Goal: Task Accomplishment & Management: Use online tool/utility

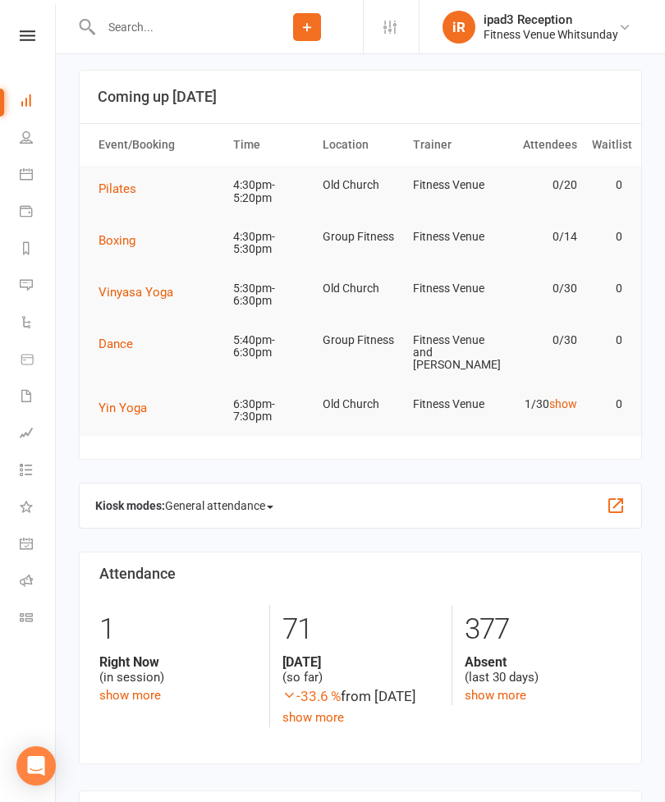
scroll to position [9, 0]
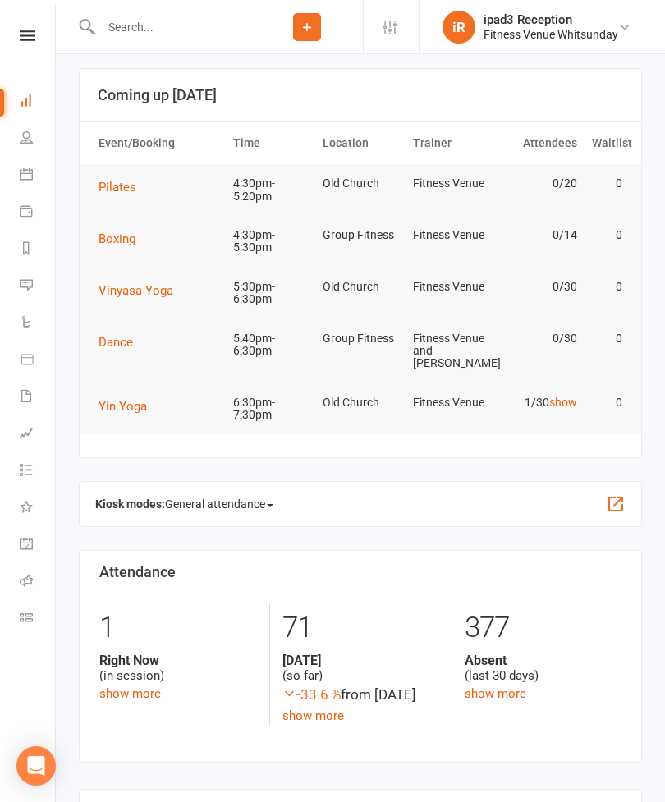
click at [41, 181] on link "Calendar" at bounding box center [38, 176] width 37 height 37
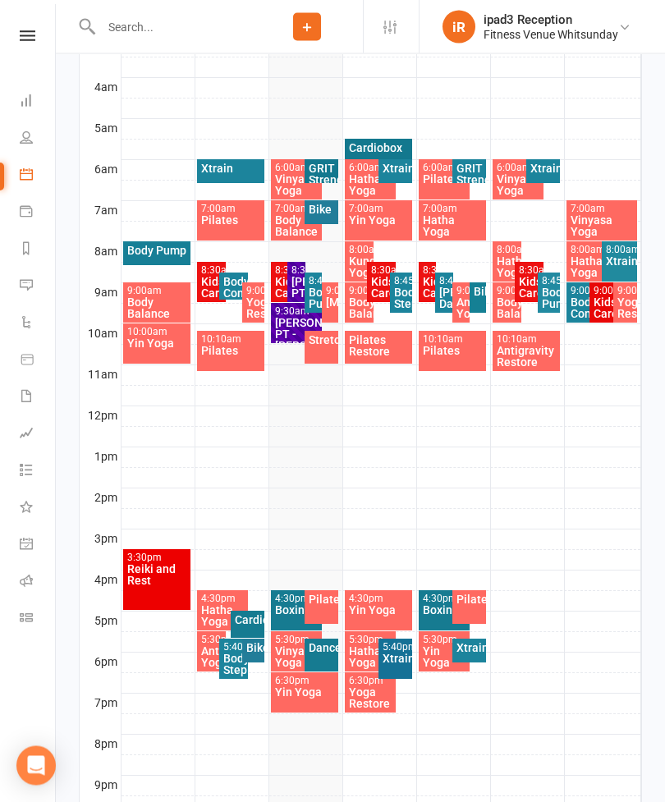
scroll to position [434, 0]
click at [327, 612] on div "Pilates" at bounding box center [321, 607] width 34 height 34
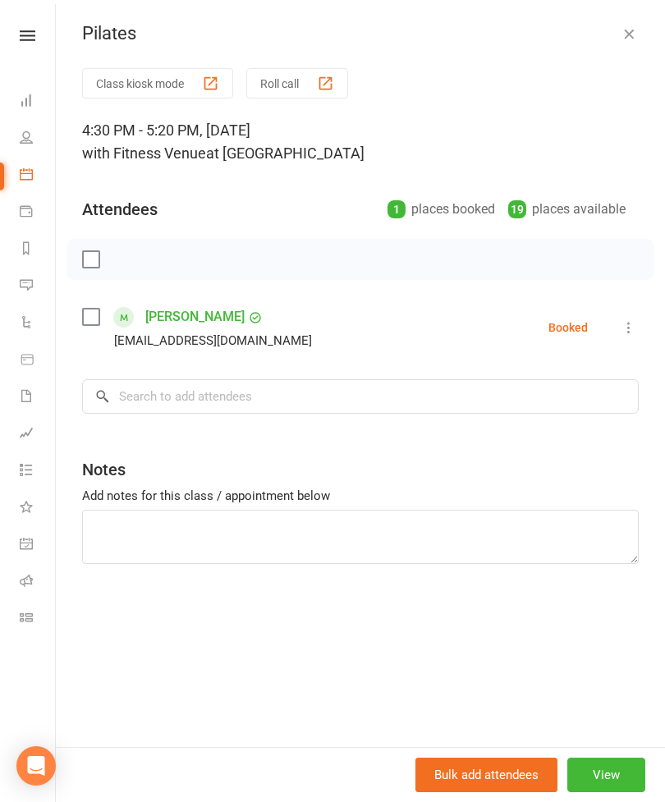
scroll to position [341, 0]
click at [151, 90] on button "Class kiosk mode" at bounding box center [157, 83] width 151 height 30
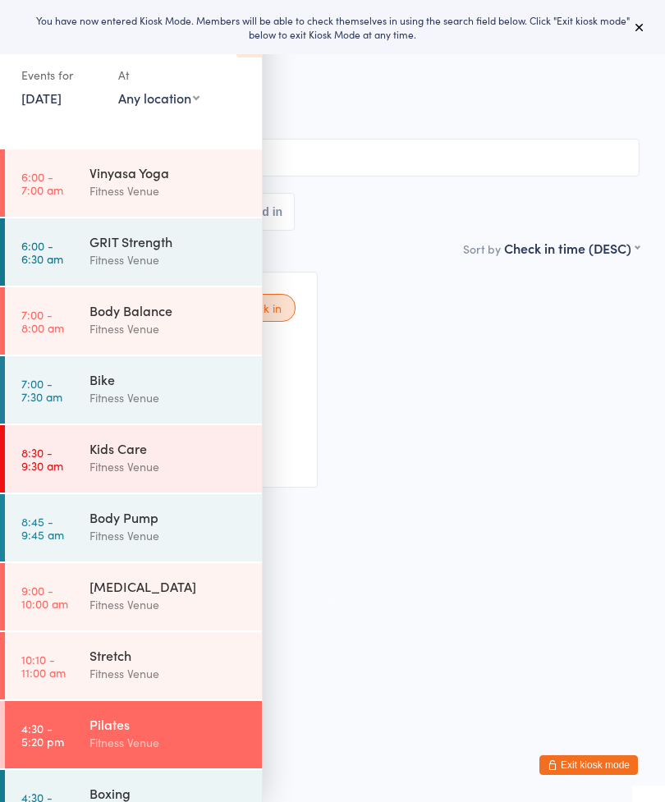
click at [636, 33] on icon at bounding box center [639, 27] width 13 height 13
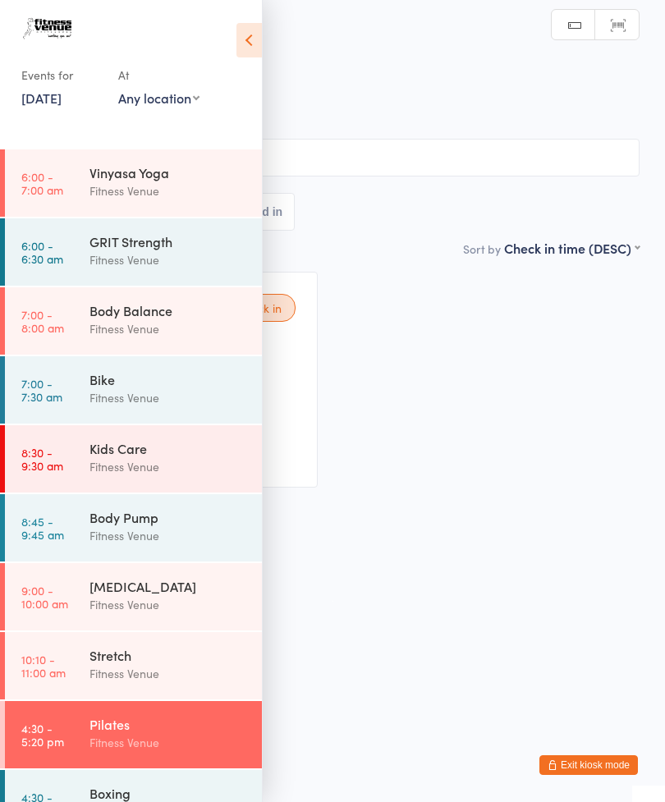
click at [272, 50] on h2 "Pilates Check-in" at bounding box center [332, 54] width 614 height 27
click at [258, 56] on icon at bounding box center [248, 40] width 25 height 34
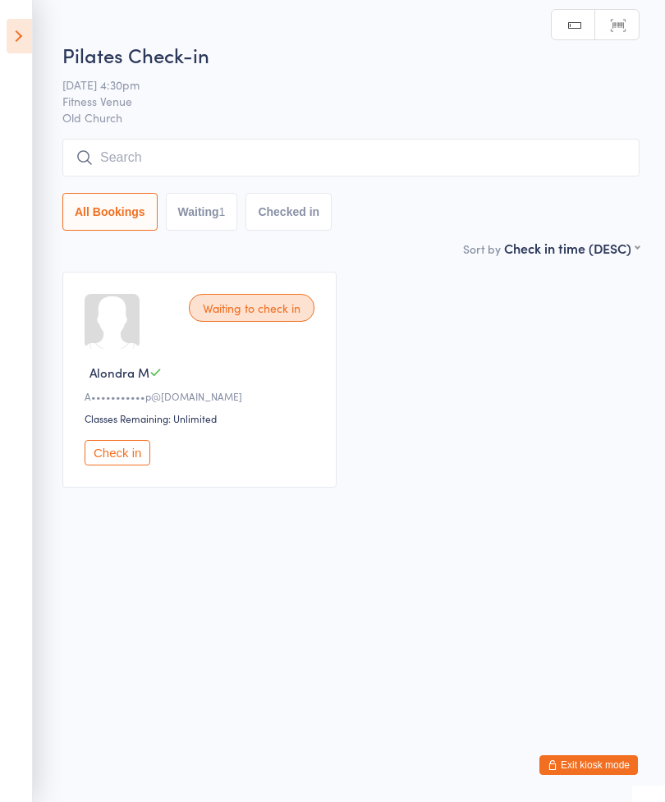
click at [357, 175] on input "search" at bounding box center [350, 158] width 577 height 38
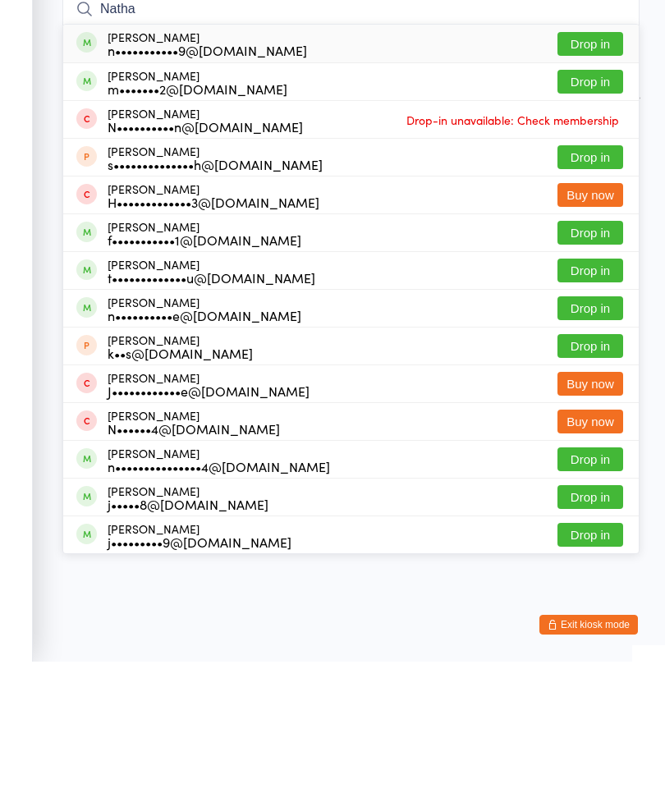
type input "Natha"
click at [592, 210] on button "Drop in" at bounding box center [590, 222] width 66 height 24
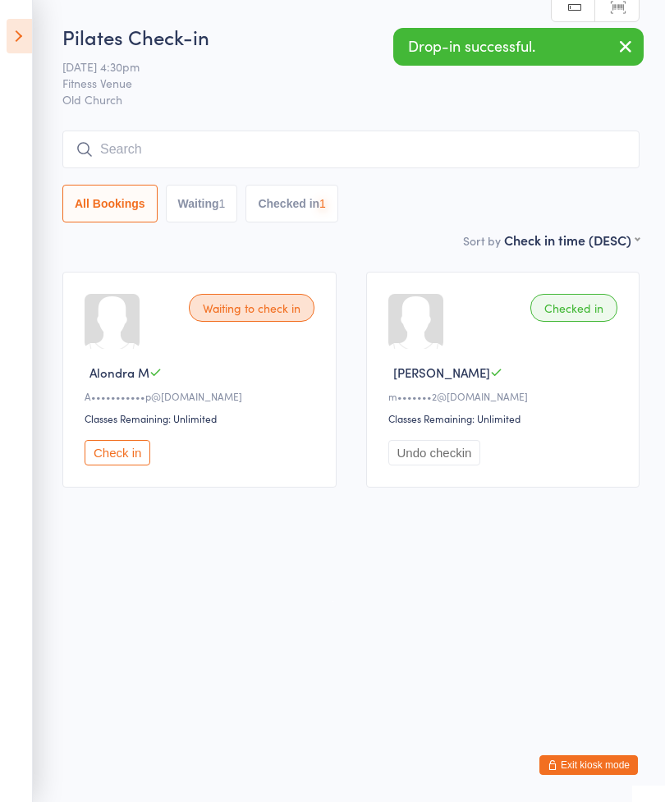
click at [415, 161] on input "search" at bounding box center [350, 149] width 577 height 38
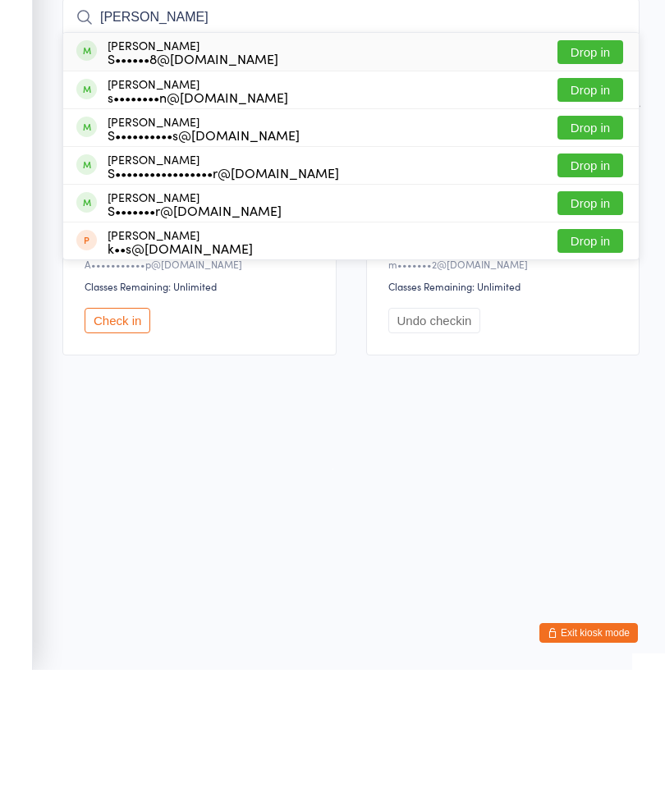
type input "Sophie w"
click at [592, 172] on button "Drop in" at bounding box center [590, 184] width 66 height 24
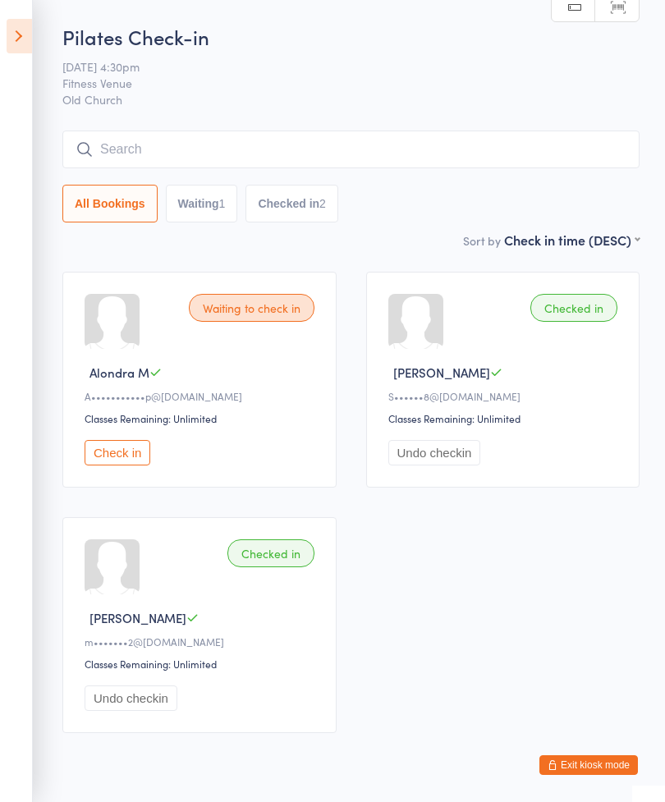
click at [390, 167] on input "search" at bounding box center [350, 149] width 577 height 38
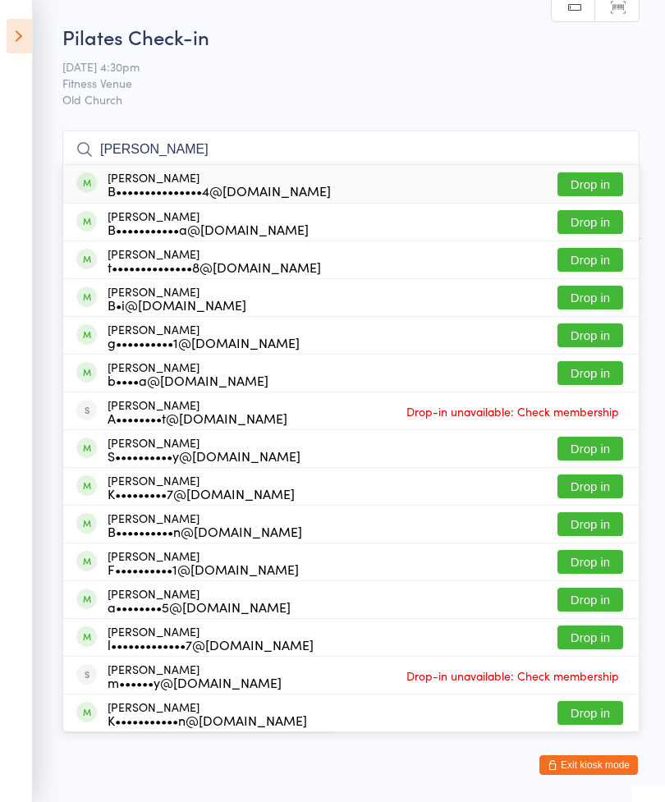
type input "Brian"
click at [590, 220] on button "Drop in" at bounding box center [590, 222] width 66 height 24
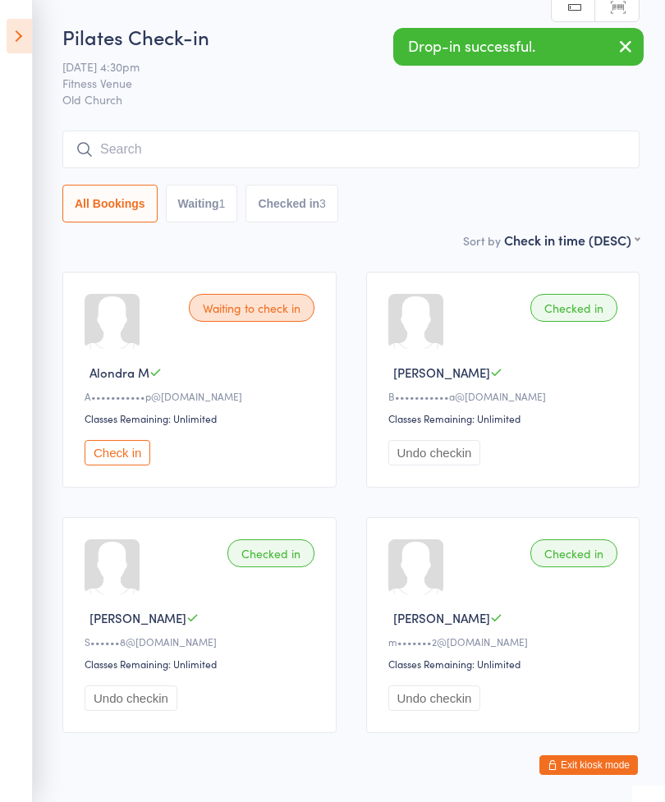
click at [318, 137] on input "search" at bounding box center [350, 149] width 577 height 38
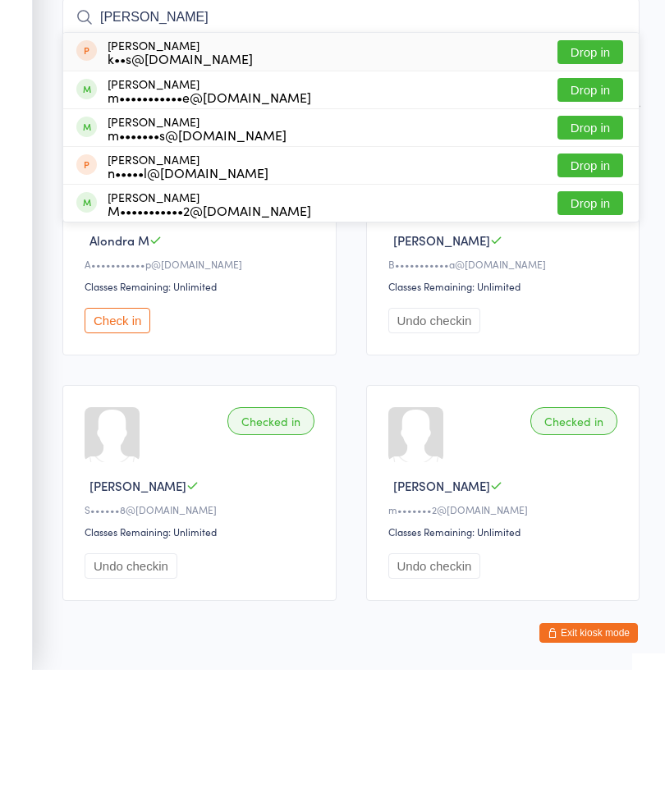
type input "Maddie"
click at [597, 323] on button "Drop in" at bounding box center [590, 335] width 66 height 24
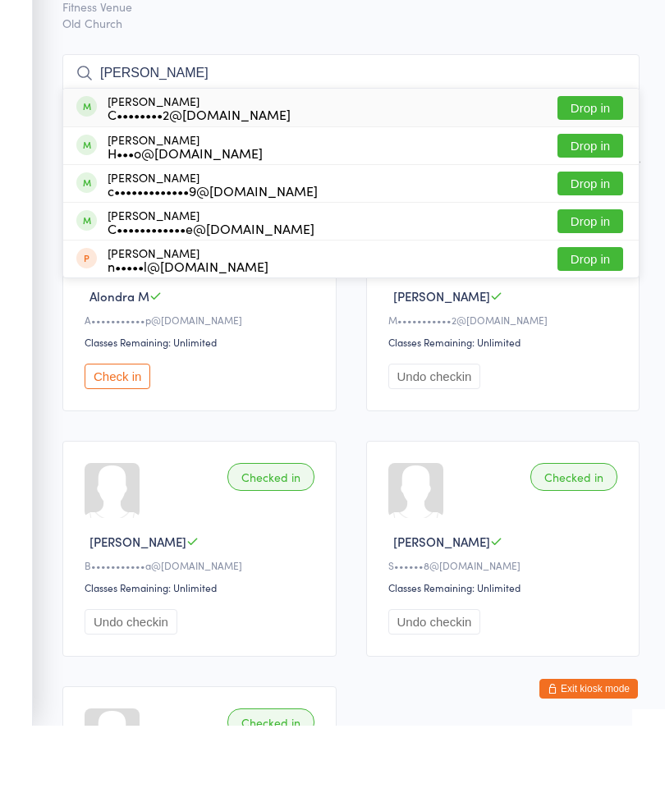
type input "Chloe"
click at [600, 172] on button "Drop in" at bounding box center [590, 184] width 66 height 24
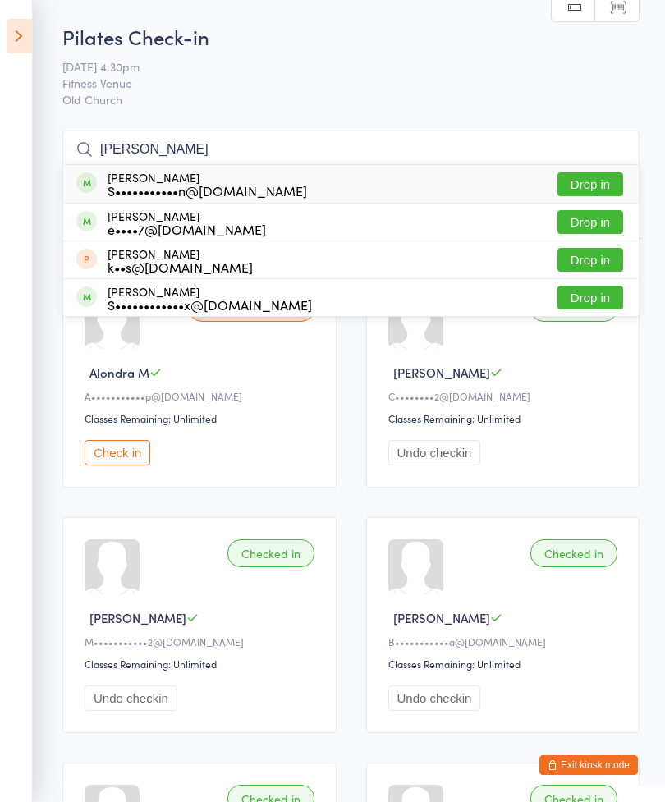
type input "Elicia"
click at [615, 187] on button "Drop in" at bounding box center [590, 184] width 66 height 24
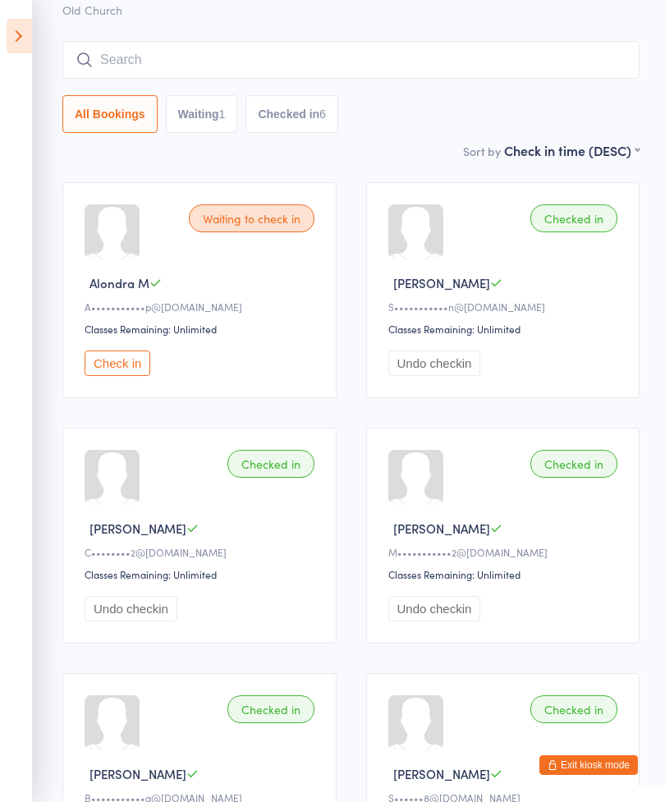
scroll to position [88, 0]
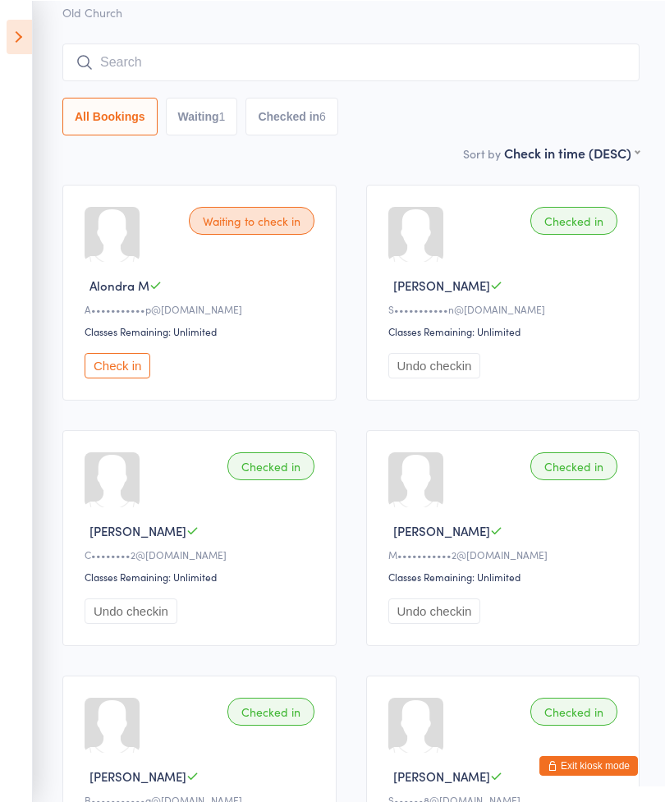
click at [361, 66] on input "search" at bounding box center [350, 62] width 577 height 38
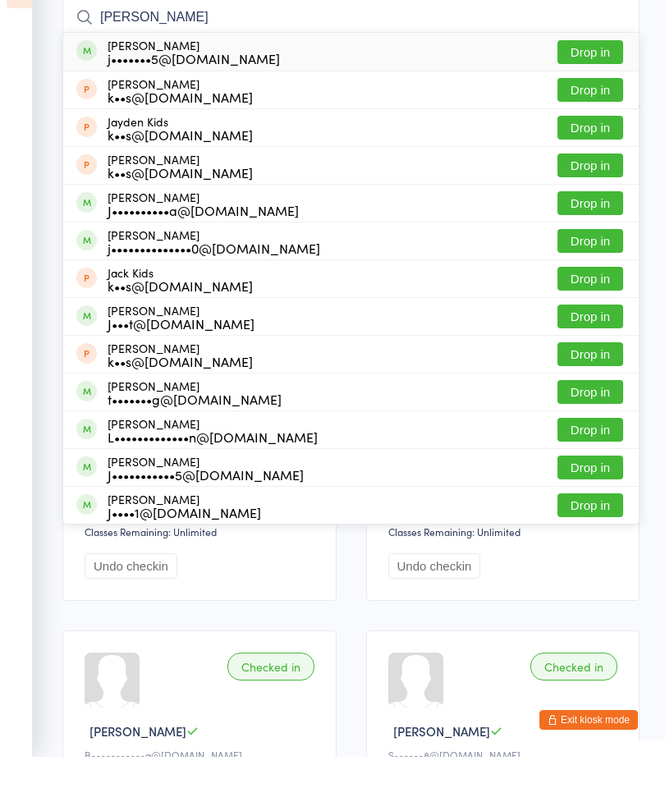
type input "Jay"
click at [581, 236] on button "Drop in" at bounding box center [590, 248] width 66 height 24
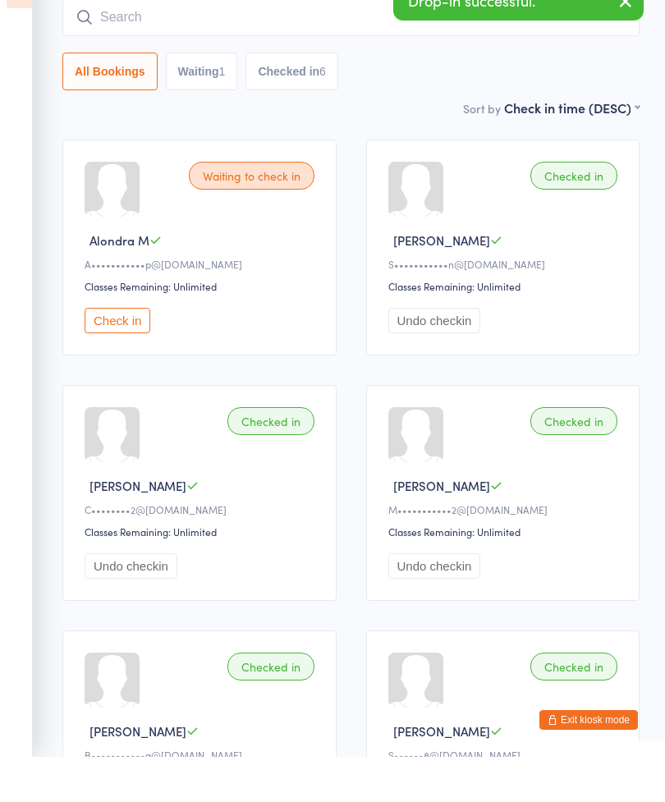
click at [288, 43] on input "search" at bounding box center [350, 62] width 577 height 38
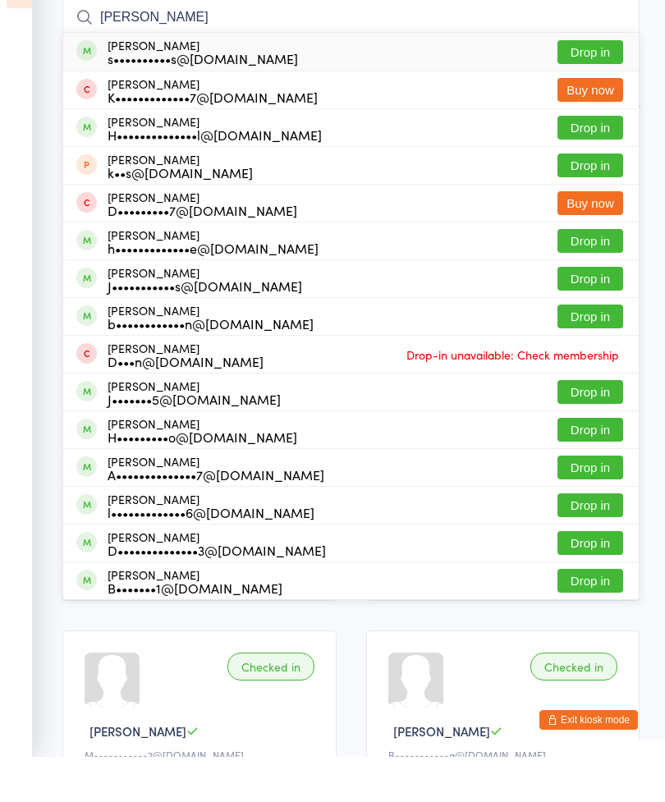
type input "Harr"
click at [596, 463] on button "Drop in" at bounding box center [590, 475] width 66 height 24
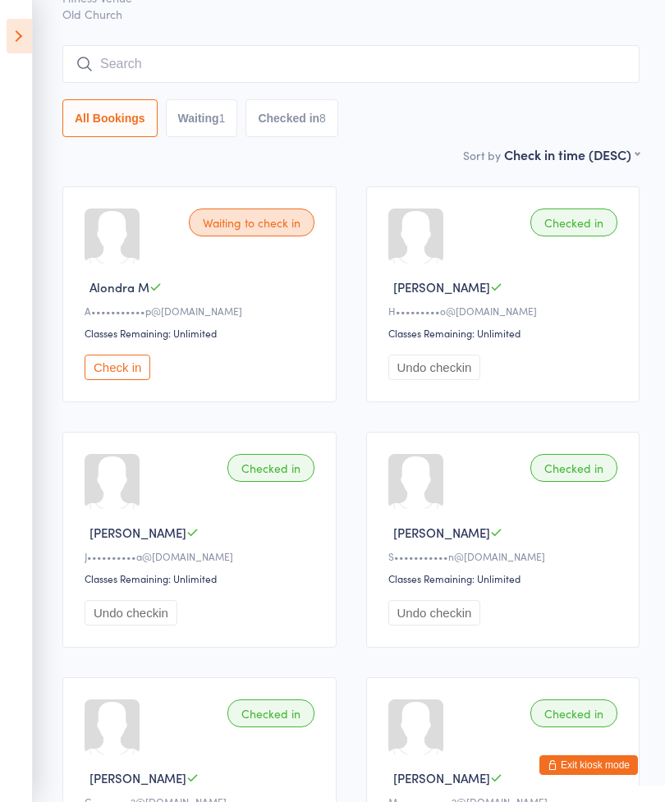
scroll to position [0, 0]
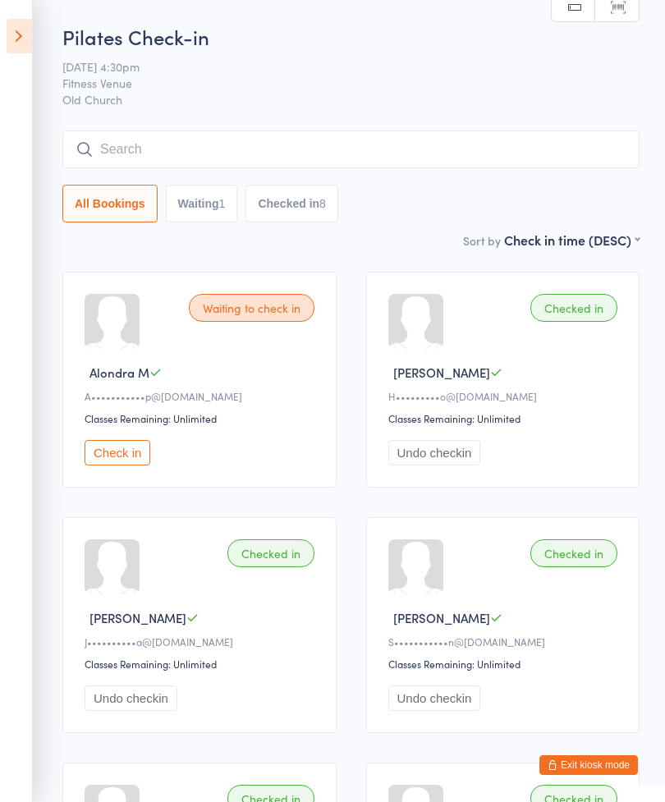
type input "W"
type input "H"
click at [245, 147] on input "search" at bounding box center [350, 149] width 577 height 38
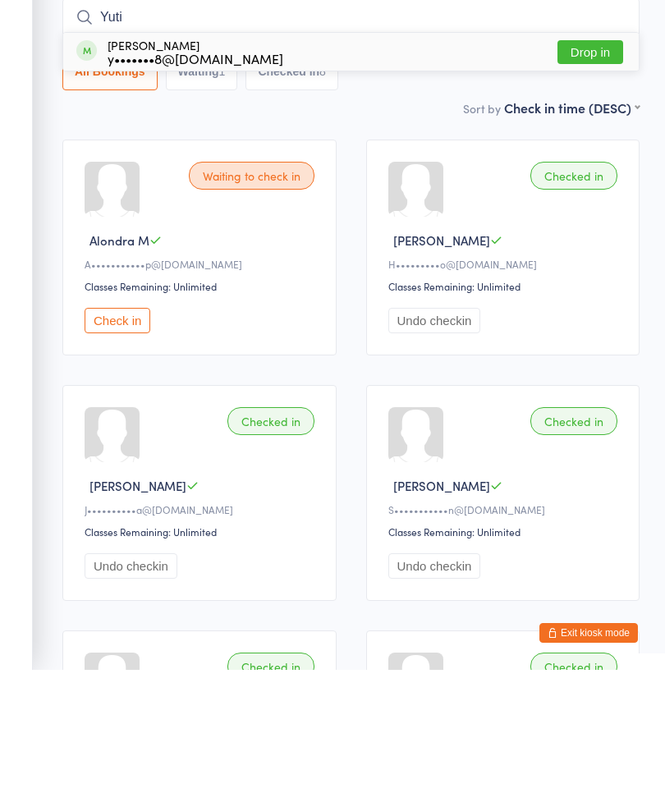
type input "Yuti"
click at [597, 172] on button "Drop in" at bounding box center [590, 184] width 66 height 24
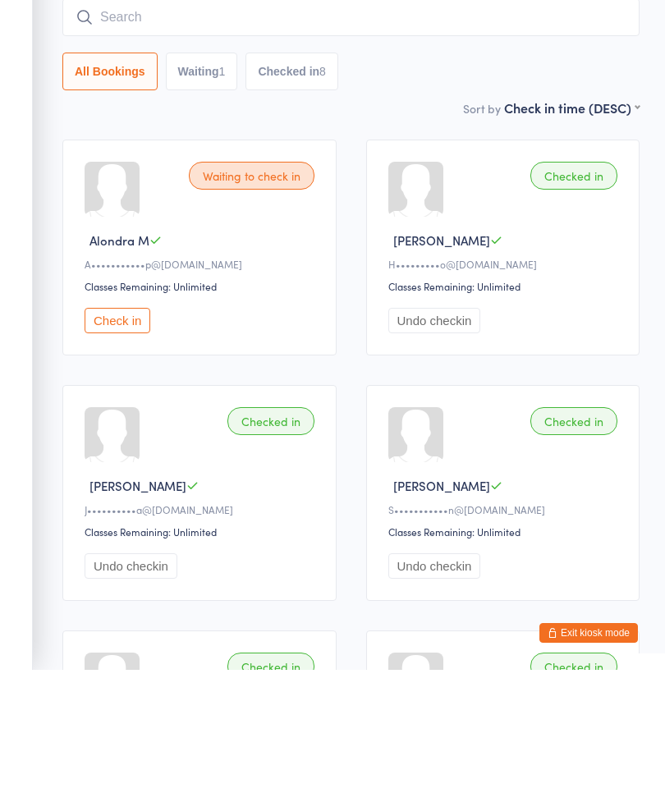
scroll to position [132, 0]
